Goal: Check status

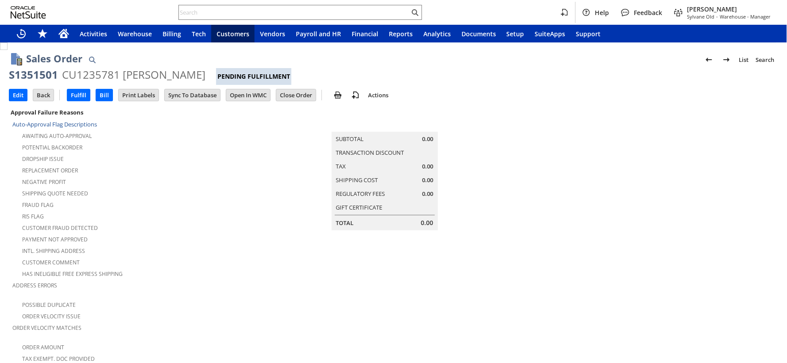
scroll to position [530, 0]
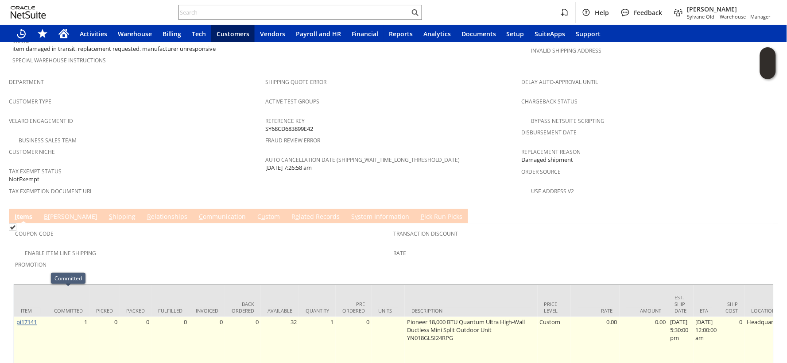
click at [32, 319] on link "pi17141" at bounding box center [26, 323] width 20 height 8
